Goal: Task Accomplishment & Management: Manage account settings

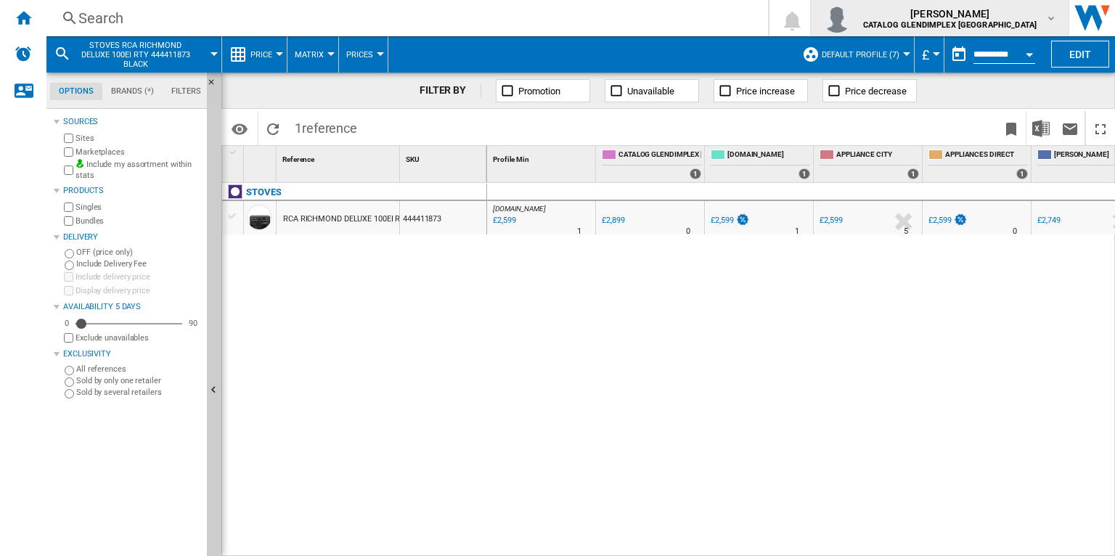
scroll to position [0, 96]
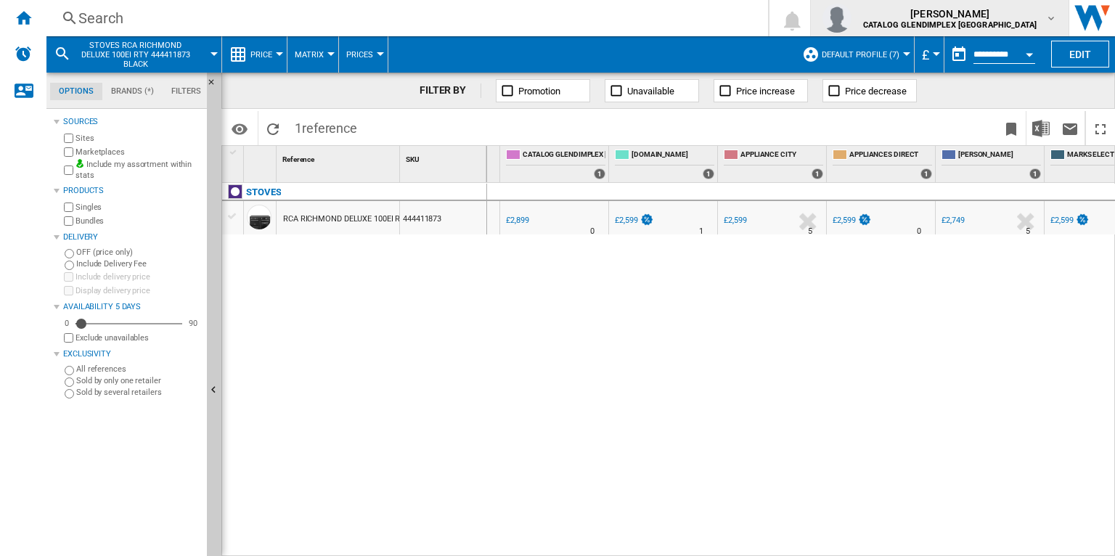
click at [969, 8] on span "[PERSON_NAME]" at bounding box center [949, 14] width 173 height 15
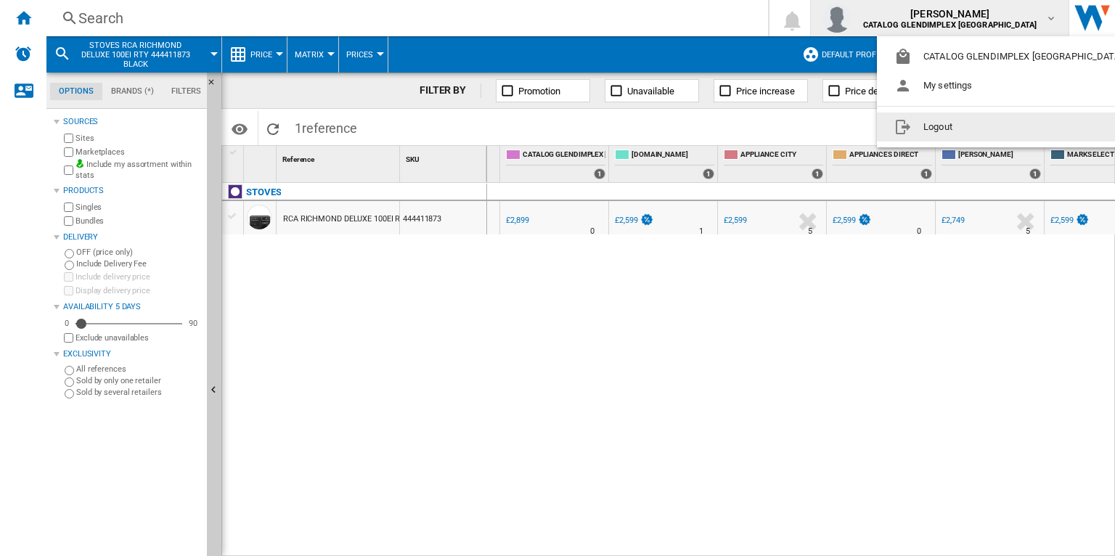
click at [929, 134] on button "Logout" at bounding box center [1011, 126] width 269 height 29
